Goal: Transaction & Acquisition: Purchase product/service

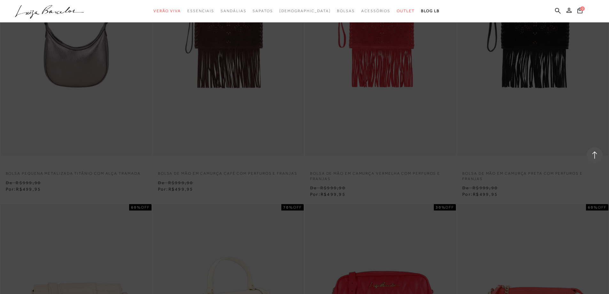
scroll to position [1216, 0]
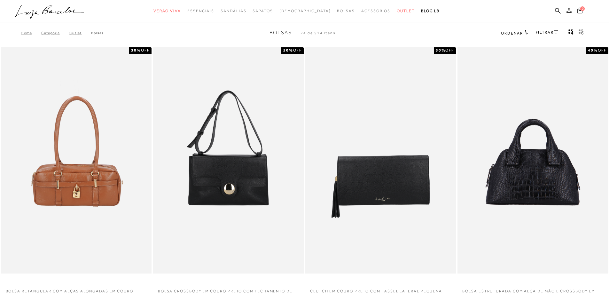
click at [510, 33] on span "Ordenar" at bounding box center [512, 33] width 22 height 4
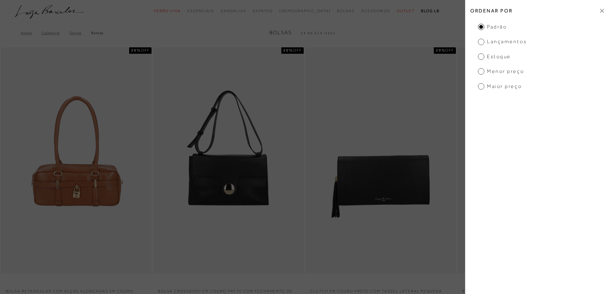
click at [481, 72] on span "Menor preço" at bounding box center [501, 71] width 46 height 7
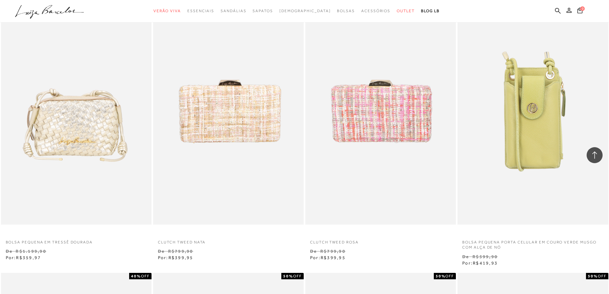
scroll to position [320, 0]
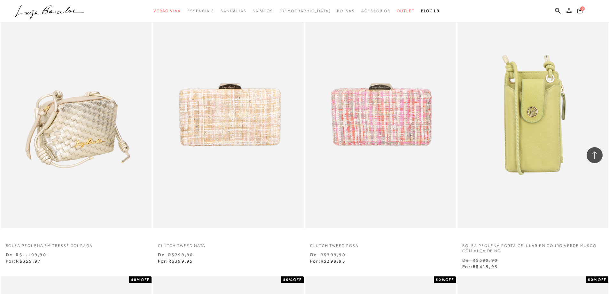
click at [67, 131] on img at bounding box center [77, 115] width 150 height 226
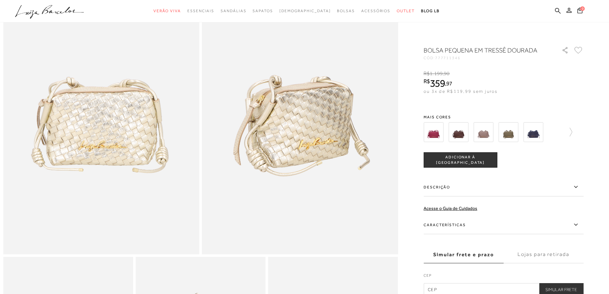
scroll to position [96, 0]
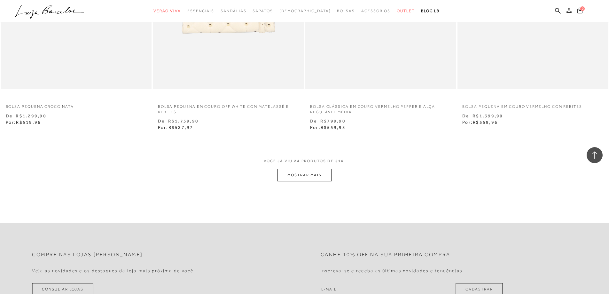
scroll to position [1568, 0]
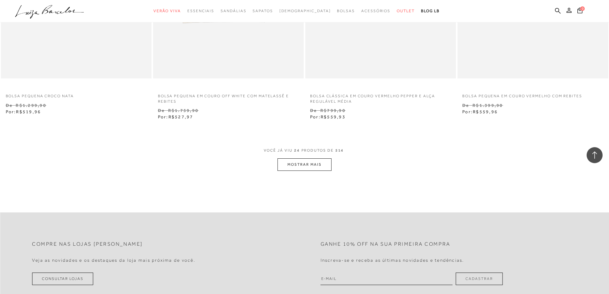
click at [310, 166] on button "MOSTRAR MAIS" at bounding box center [305, 164] width 54 height 12
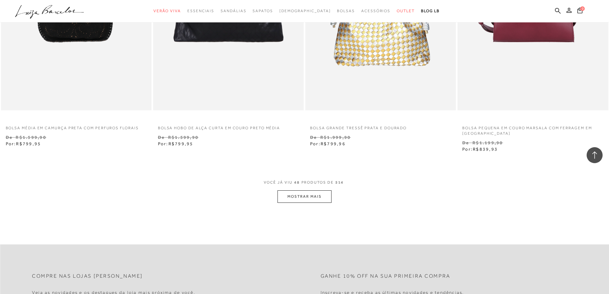
scroll to position [3174, 0]
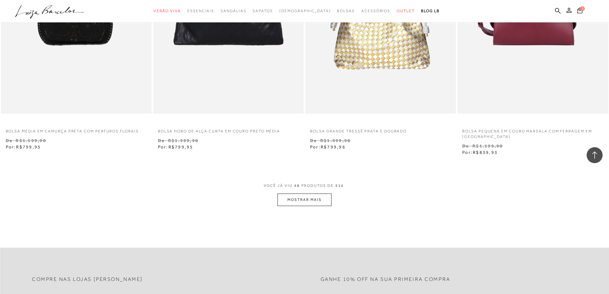
click at [312, 195] on button "MOSTRAR MAIS" at bounding box center [305, 200] width 54 height 12
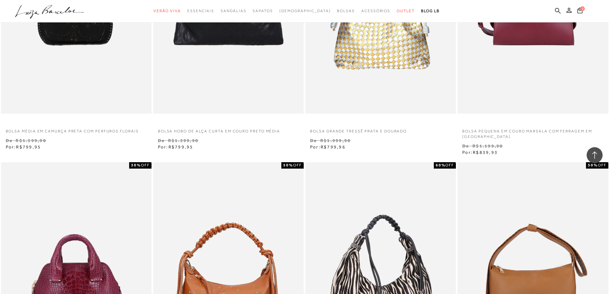
scroll to position [3366, 0]
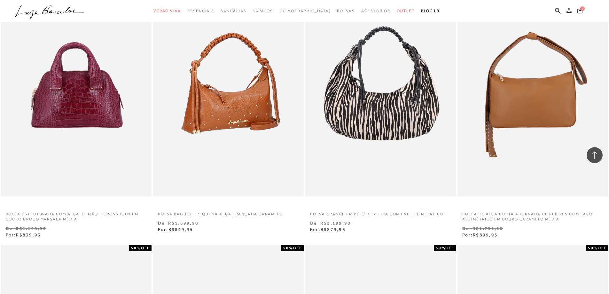
click at [214, 105] on img at bounding box center [229, 83] width 150 height 226
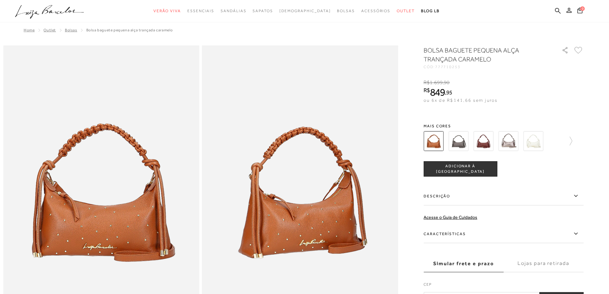
click at [536, 145] on img at bounding box center [534, 141] width 20 height 20
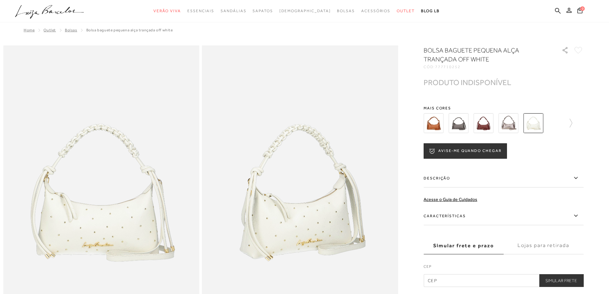
click at [508, 125] on img at bounding box center [509, 123] width 20 height 20
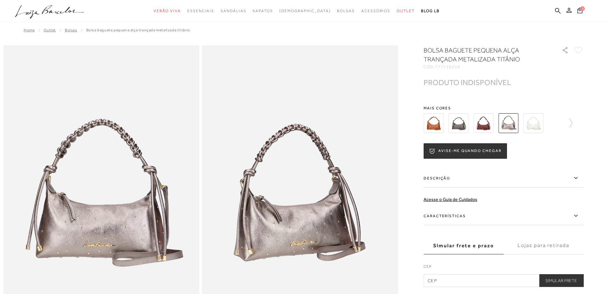
click at [62, 14] on icon ".a{fill-rule:evenodd;}" at bounding box center [49, 11] width 69 height 13
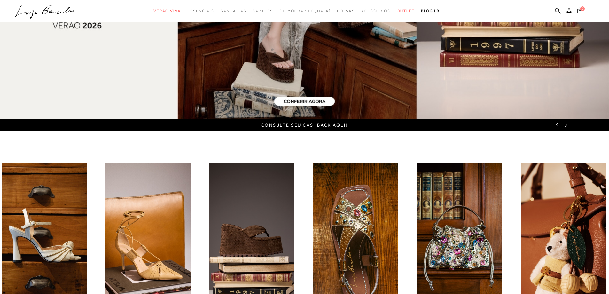
scroll to position [160, 0]
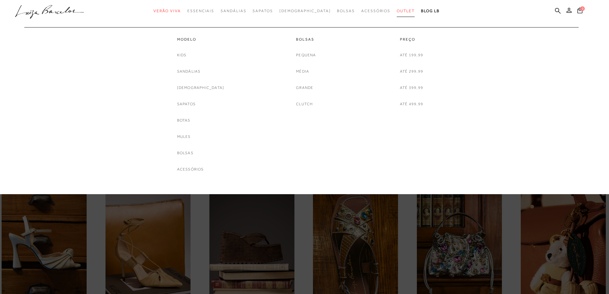
click at [397, 10] on span "Outlet" at bounding box center [406, 11] width 18 height 4
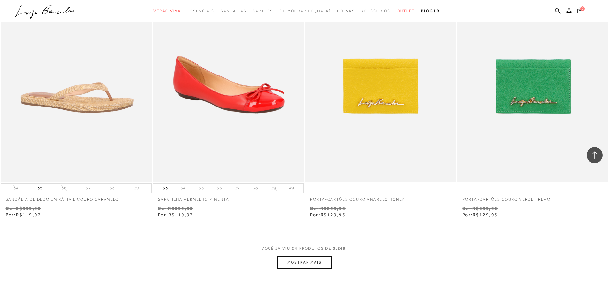
scroll to position [1600, 0]
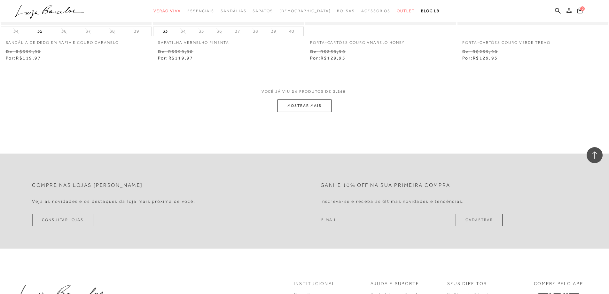
click at [320, 105] on button "MOSTRAR MAIS" at bounding box center [305, 105] width 54 height 12
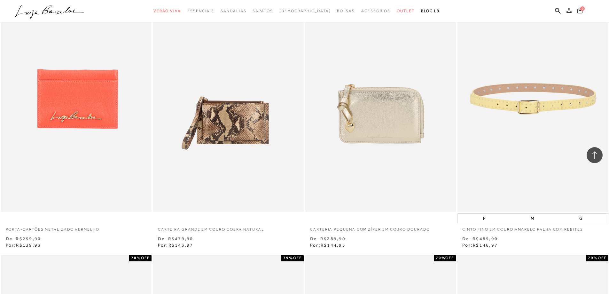
scroll to position [1952, 0]
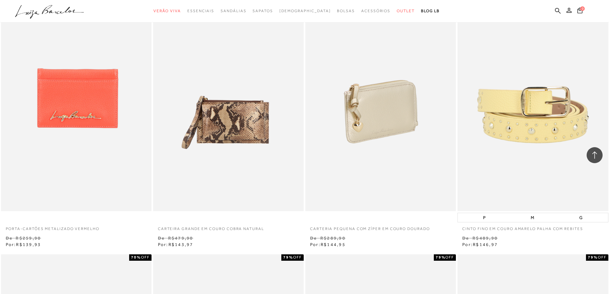
click at [397, 124] on img at bounding box center [381, 98] width 150 height 226
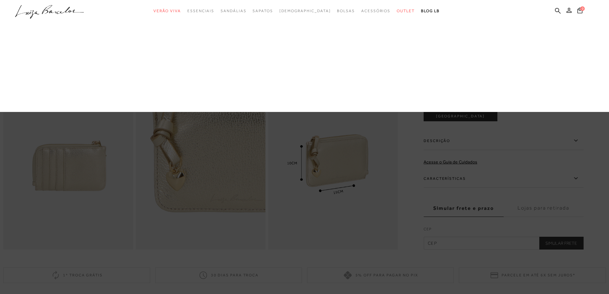
scroll to position [256, 0]
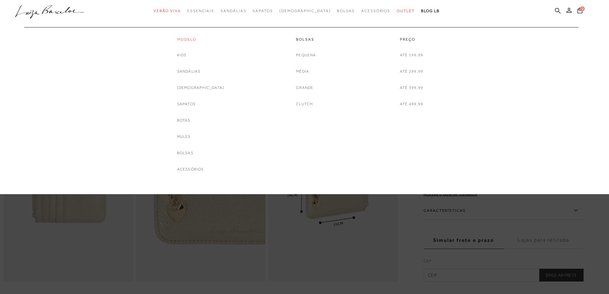
click at [204, 40] on link "Modelo" at bounding box center [200, 39] width 47 height 5
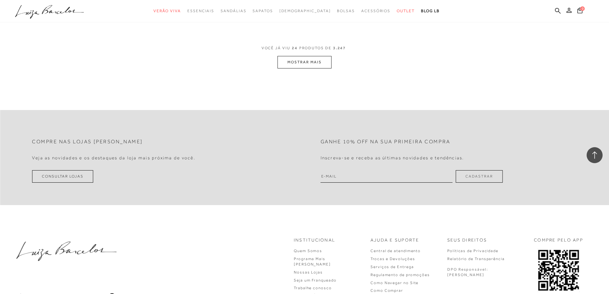
scroll to position [1505, 0]
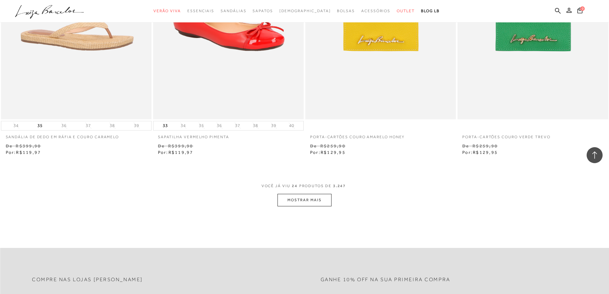
click at [318, 198] on button "MOSTRAR MAIS" at bounding box center [305, 200] width 54 height 12
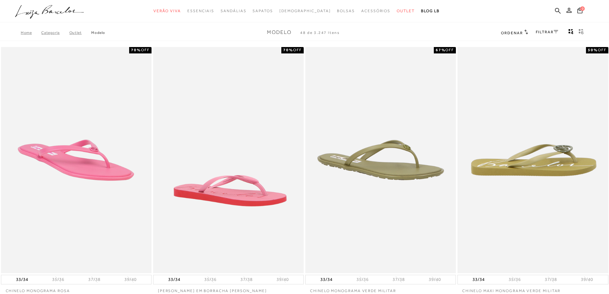
scroll to position [0, 0]
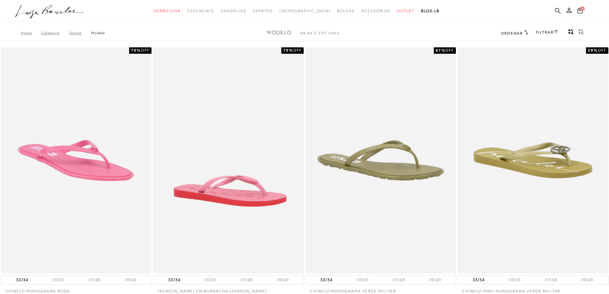
click at [541, 31] on link "FILTRAR" at bounding box center [547, 32] width 22 height 4
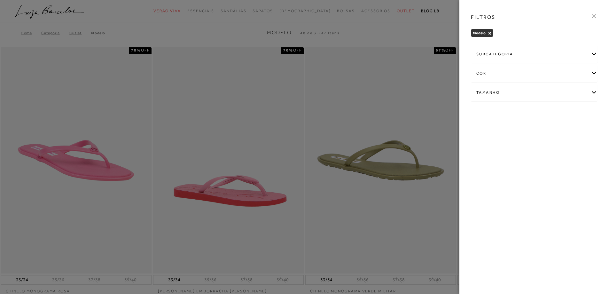
click at [591, 91] on div "Tamanho" at bounding box center [535, 92] width 126 height 17
click at [487, 164] on label "39" at bounding box center [484, 164] width 15 height 14
click at [482, 164] on input "39" at bounding box center [478, 165] width 6 height 6
checkbox input "true"
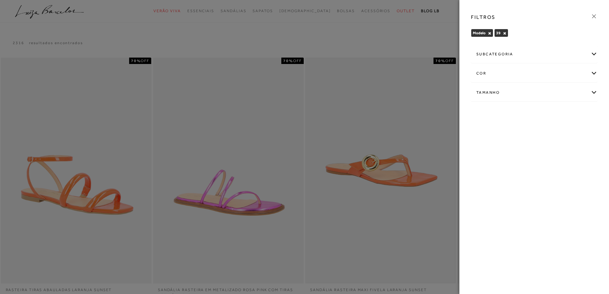
click at [436, 85] on div at bounding box center [304, 147] width 609 height 294
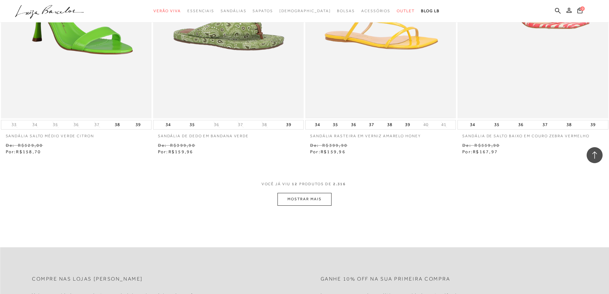
scroll to position [704, 0]
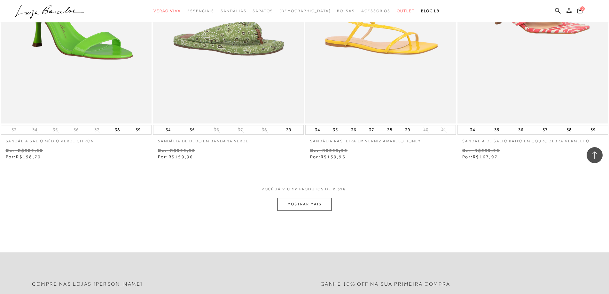
click at [322, 201] on button "MOSTRAR MAIS" at bounding box center [305, 204] width 54 height 12
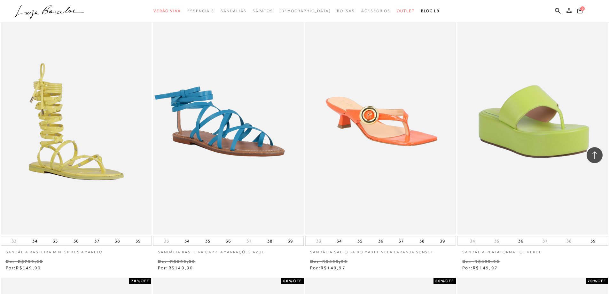
scroll to position [320, 0]
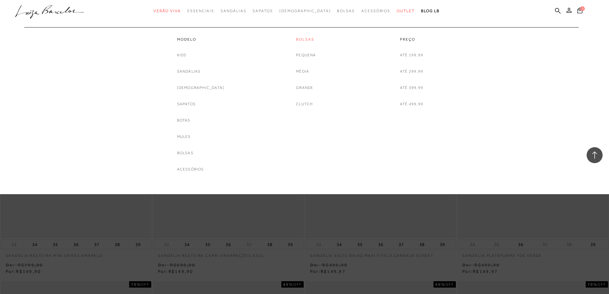
click at [305, 41] on link "Bolsas" at bounding box center [306, 39] width 20 height 5
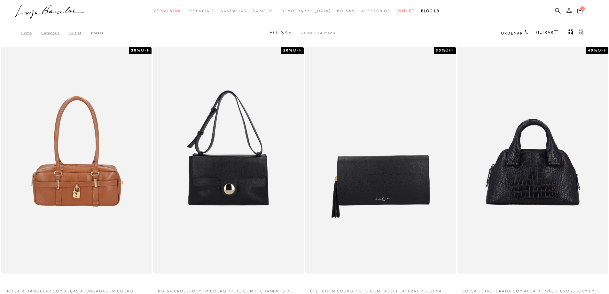
click at [521, 32] on span "Ordenar" at bounding box center [512, 33] width 22 height 4
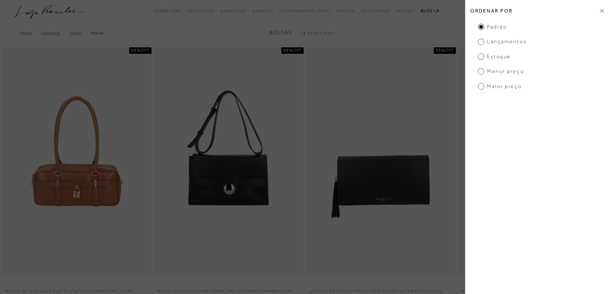
click at [505, 74] on span "Menor preço" at bounding box center [501, 71] width 46 height 7
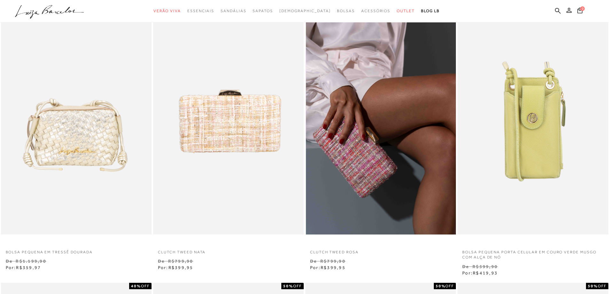
scroll to position [320, 0]
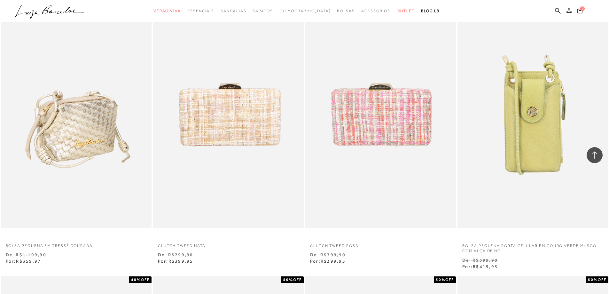
click at [87, 143] on img at bounding box center [77, 115] width 150 height 226
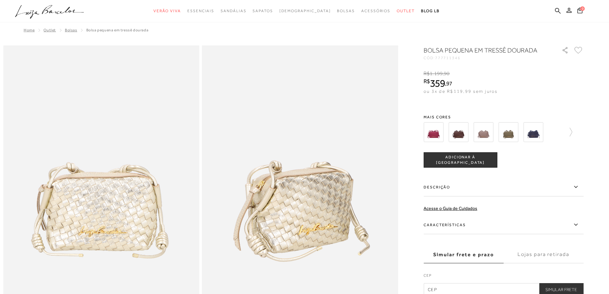
click at [464, 160] on span "ADICIONAR À [GEOGRAPHIC_DATA]" at bounding box center [460, 160] width 73 height 11
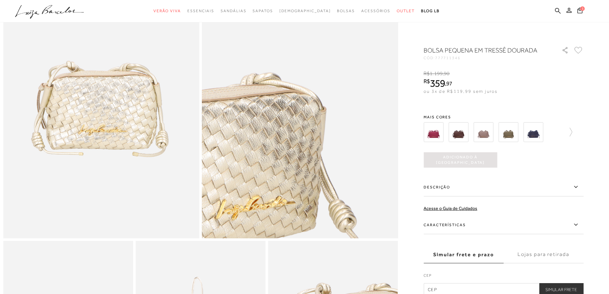
scroll to position [96, 0]
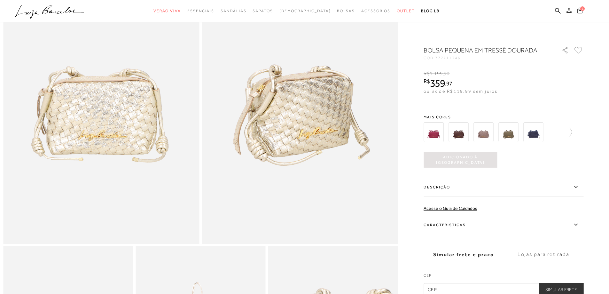
click at [582, 11] on icon at bounding box center [580, 10] width 5 height 6
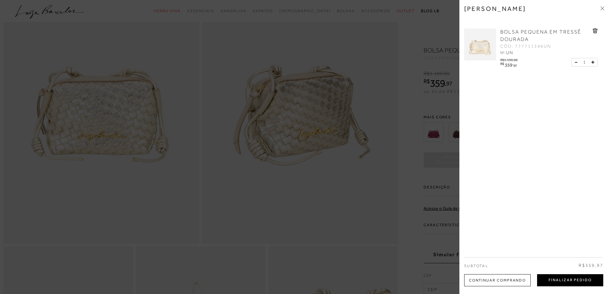
click at [552, 284] on button "Finalizar Pedido" at bounding box center [570, 280] width 66 height 12
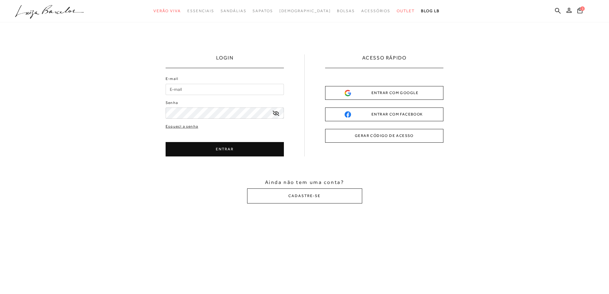
click at [370, 93] on div "ENTRAR COM GOOGLE" at bounding box center [384, 93] width 79 height 7
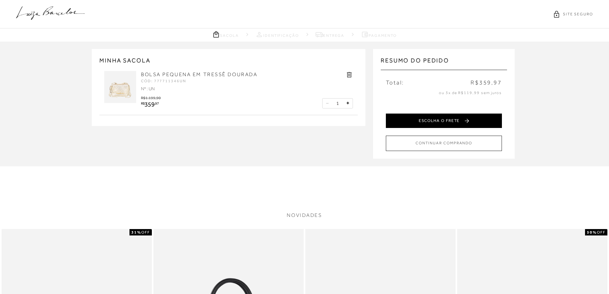
click at [467, 123] on button "ESCOLHA O FRETE" at bounding box center [444, 121] width 116 height 14
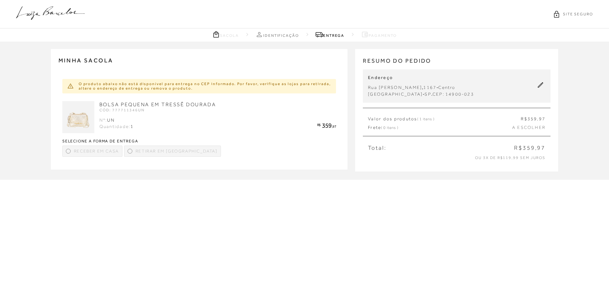
click at [69, 153] on div at bounding box center [68, 151] width 3 height 3
click at [68, 150] on div at bounding box center [68, 151] width 3 height 3
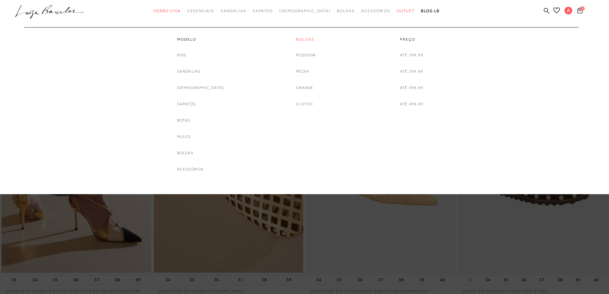
click at [298, 39] on link "Bolsas" at bounding box center [306, 39] width 20 height 5
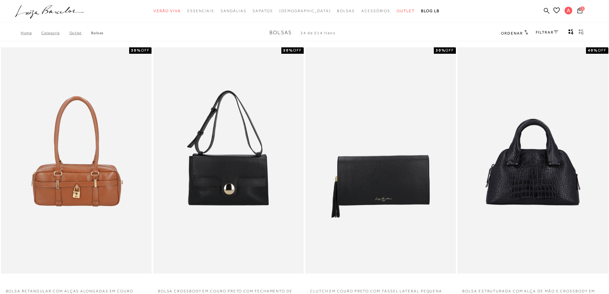
click at [525, 34] on span at bounding box center [527, 33] width 4 height 4
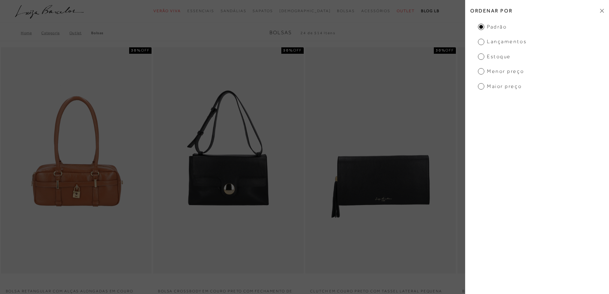
click at [511, 74] on span "Menor preço" at bounding box center [501, 71] width 46 height 7
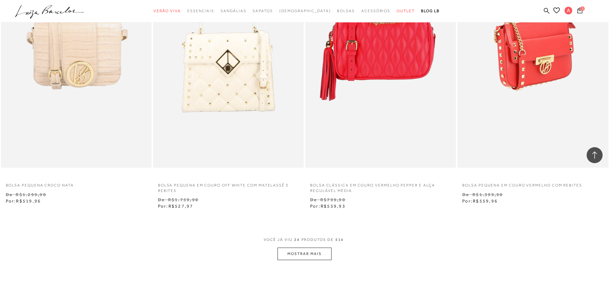
scroll to position [1568, 0]
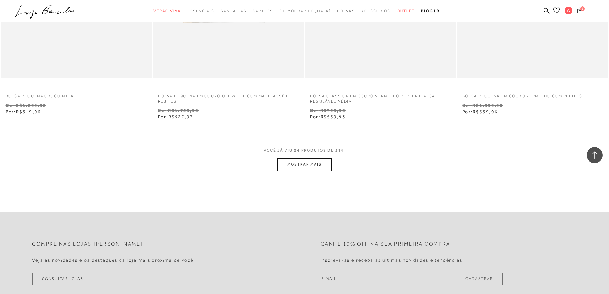
click at [293, 161] on button "MOSTRAR MAIS" at bounding box center [305, 164] width 54 height 12
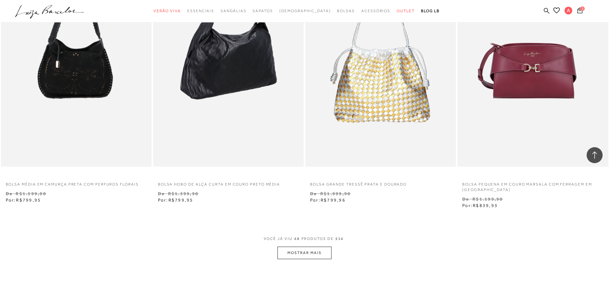
scroll to position [3103, 0]
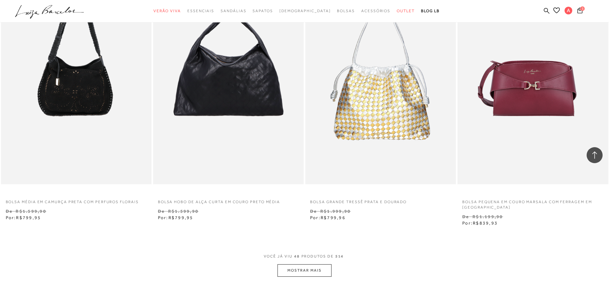
click at [289, 271] on button "MOSTRAR MAIS" at bounding box center [305, 270] width 54 height 12
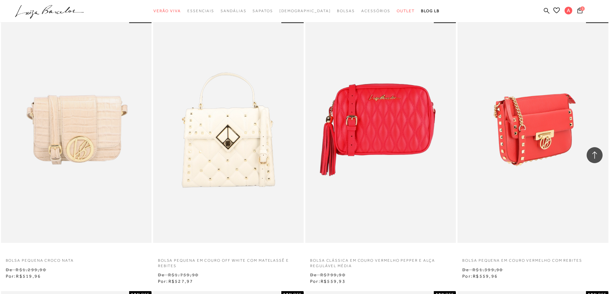
scroll to position [1408, 0]
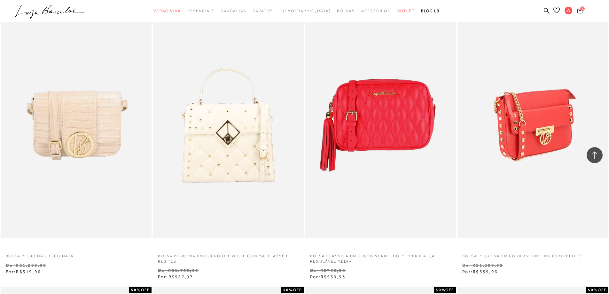
click at [538, 131] on img at bounding box center [533, 125] width 150 height 226
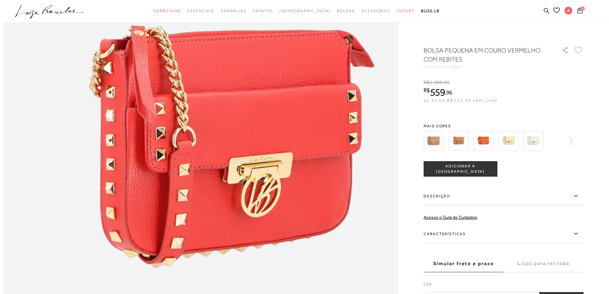
scroll to position [672, 0]
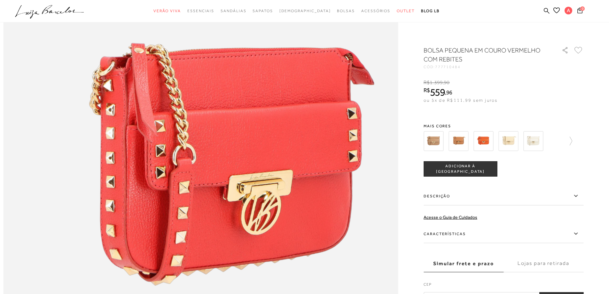
click at [440, 141] on img at bounding box center [434, 141] width 20 height 20
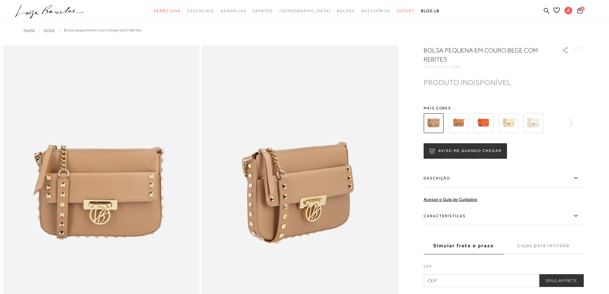
click at [458, 122] on img at bounding box center [459, 123] width 20 height 20
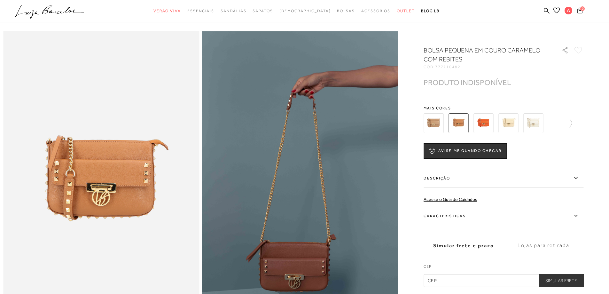
scroll to position [32, 0]
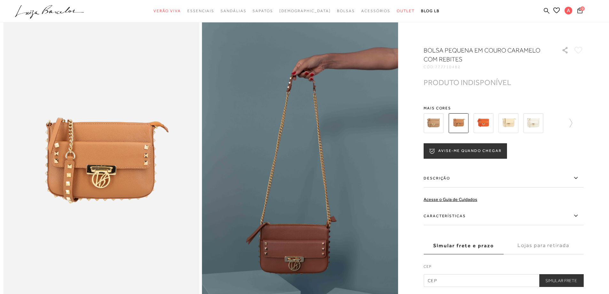
click at [482, 121] on img at bounding box center [484, 123] width 20 height 20
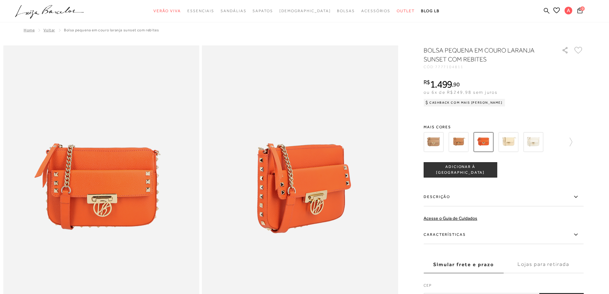
click at [507, 141] on img at bounding box center [509, 142] width 20 height 20
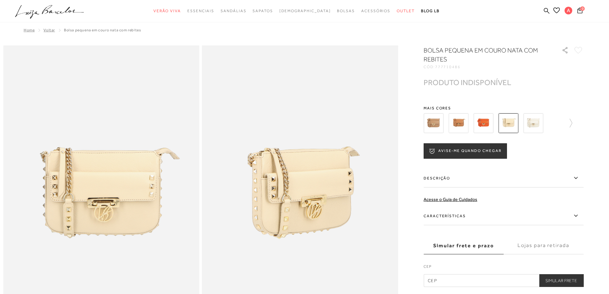
click at [531, 123] on img at bounding box center [534, 123] width 20 height 20
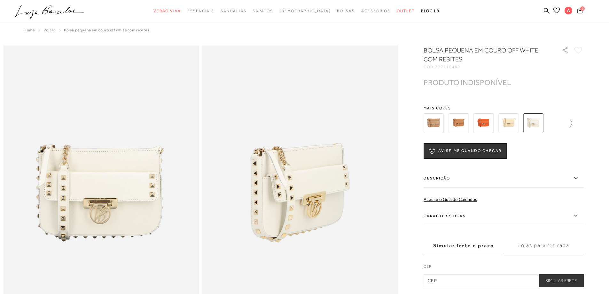
click at [573, 125] on icon at bounding box center [568, 123] width 9 height 9
click at [442, 121] on img at bounding box center [445, 123] width 20 height 20
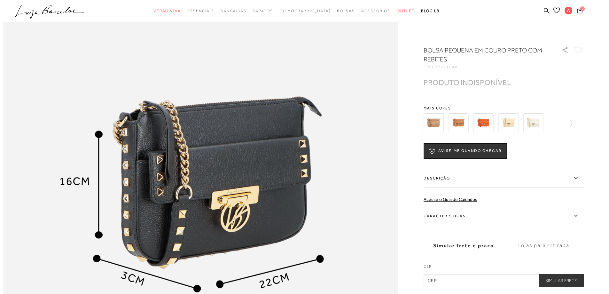
scroll to position [1024, 0]
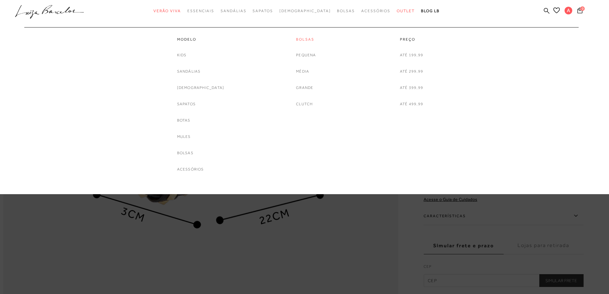
click at [314, 38] on link "Bolsas" at bounding box center [306, 39] width 20 height 5
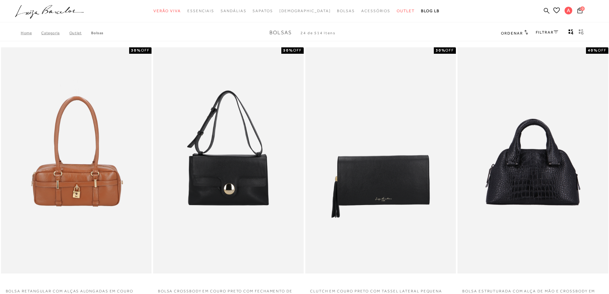
click at [518, 35] on span "Ordenar" at bounding box center [512, 33] width 22 height 4
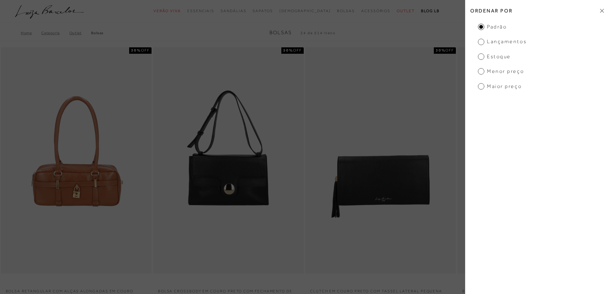
click at [506, 72] on span "Menor preço" at bounding box center [501, 71] width 46 height 7
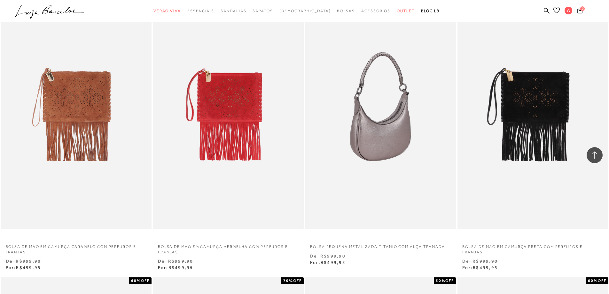
scroll to position [1152, 0]
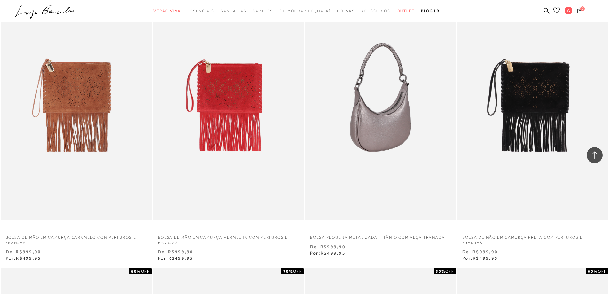
click at [395, 132] on img at bounding box center [381, 107] width 150 height 226
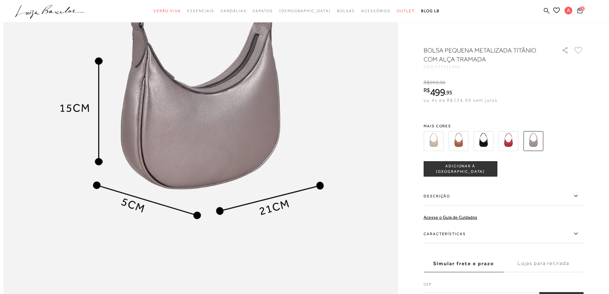
scroll to position [736, 0]
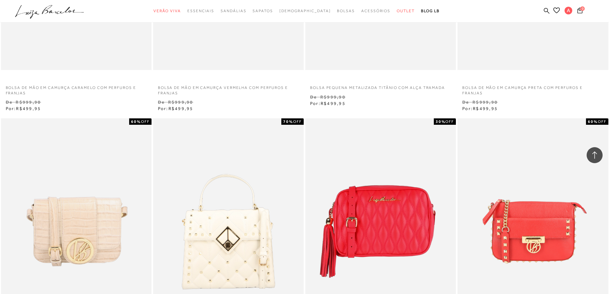
scroll to position [1408, 0]
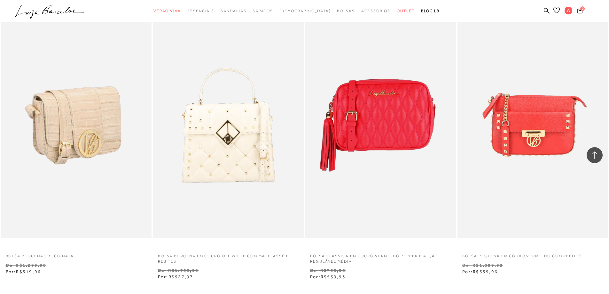
click at [56, 119] on img at bounding box center [77, 125] width 150 height 226
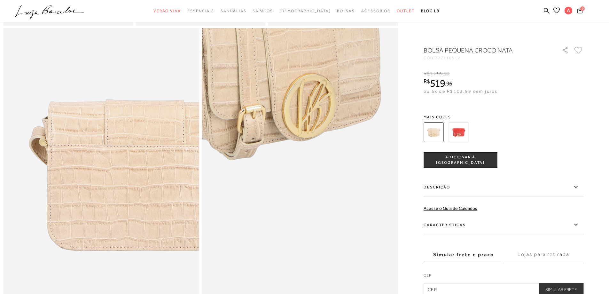
scroll to position [480, 0]
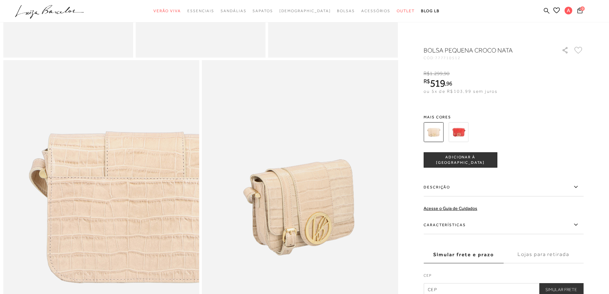
click at [463, 129] on img at bounding box center [459, 132] width 20 height 20
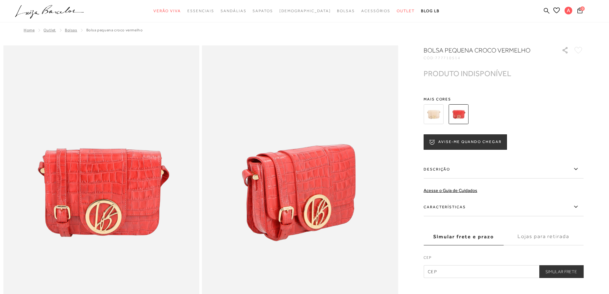
click at [442, 120] on img at bounding box center [434, 114] width 20 height 20
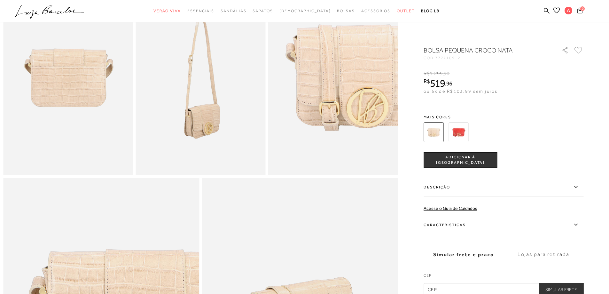
scroll to position [384, 0]
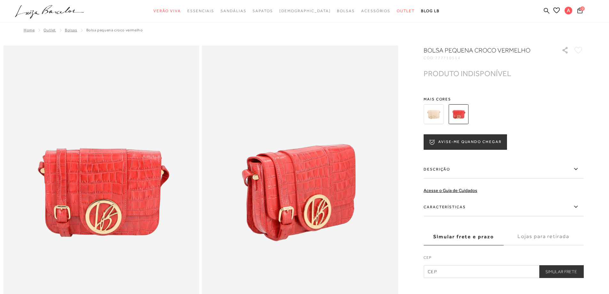
click at [440, 114] on img at bounding box center [434, 114] width 20 height 20
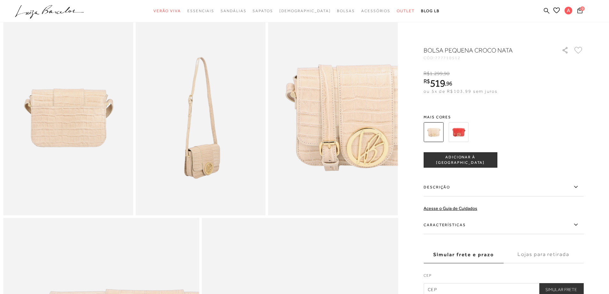
scroll to position [320, 0]
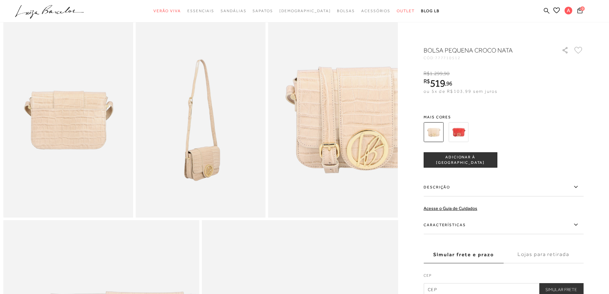
click at [580, 184] on icon at bounding box center [576, 187] width 8 height 8
click at [0, 0] on input "Descrição" at bounding box center [0, 0] width 0 height 0
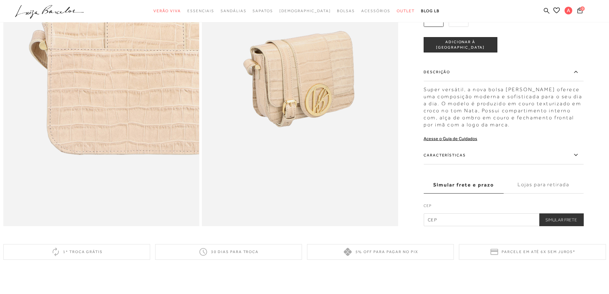
scroll to position [672, 0]
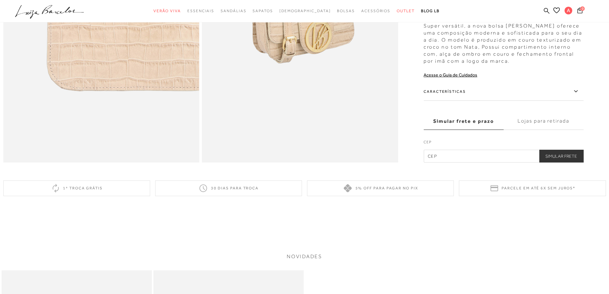
click at [576, 95] on icon at bounding box center [576, 91] width 8 height 8
click at [0, 0] on input "Características" at bounding box center [0, 0] width 0 height 0
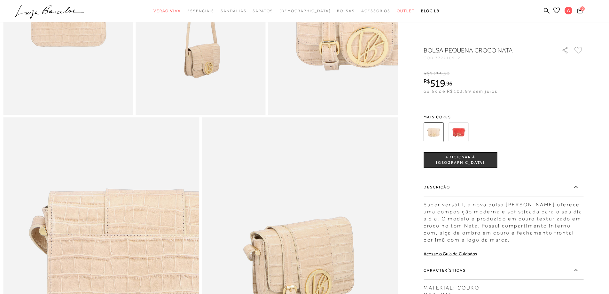
scroll to position [256, 0]
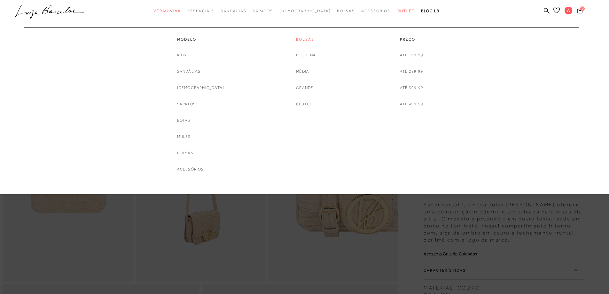
click at [305, 40] on link "Bolsas" at bounding box center [306, 39] width 20 height 5
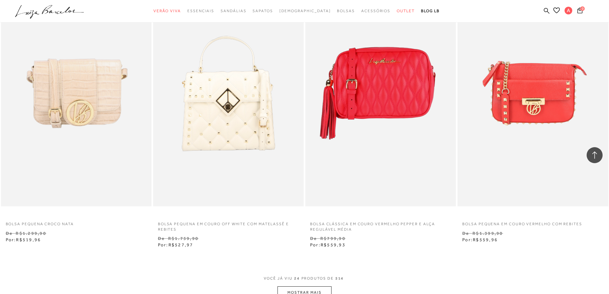
scroll to position [1472, 0]
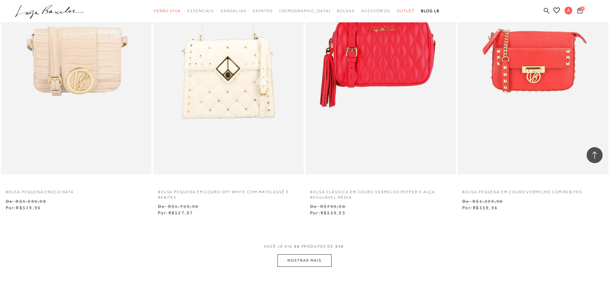
click at [305, 260] on button "MOSTRAR MAIS" at bounding box center [305, 260] width 54 height 12
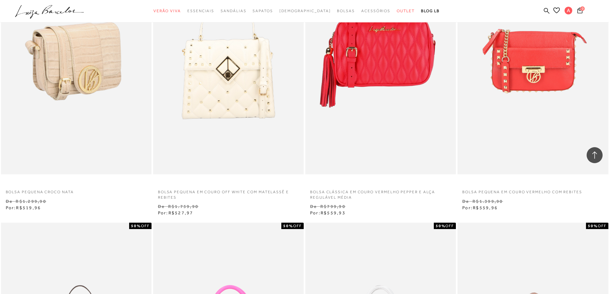
click at [76, 131] on img at bounding box center [77, 61] width 150 height 226
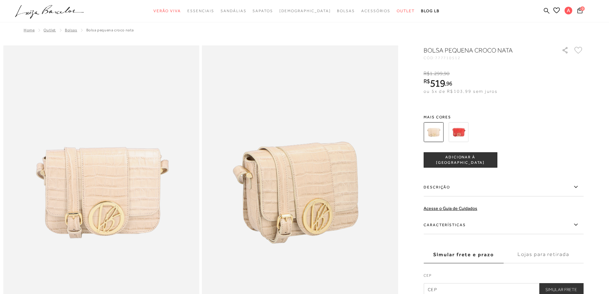
click at [454, 163] on button "ADICIONAR À [GEOGRAPHIC_DATA]" at bounding box center [461, 159] width 74 height 15
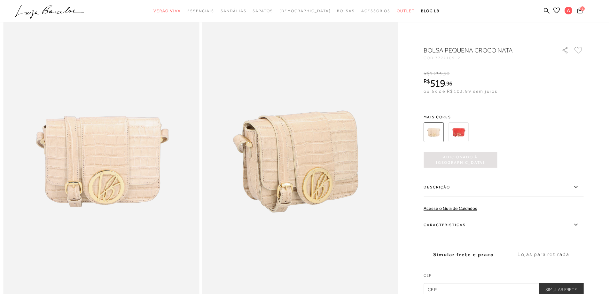
scroll to position [32, 0]
click at [581, 12] on icon at bounding box center [580, 10] width 5 height 6
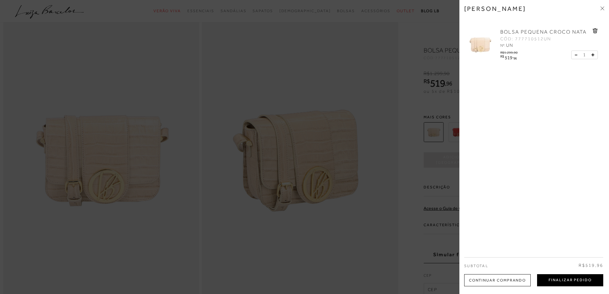
click at [568, 282] on button "Finalizar Pedido" at bounding box center [570, 280] width 66 height 12
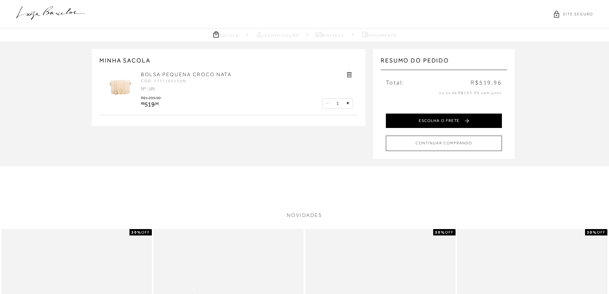
click at [458, 122] on button "ESCOLHA O FRETE" at bounding box center [444, 121] width 116 height 14
